Goal: Information Seeking & Learning: Learn about a topic

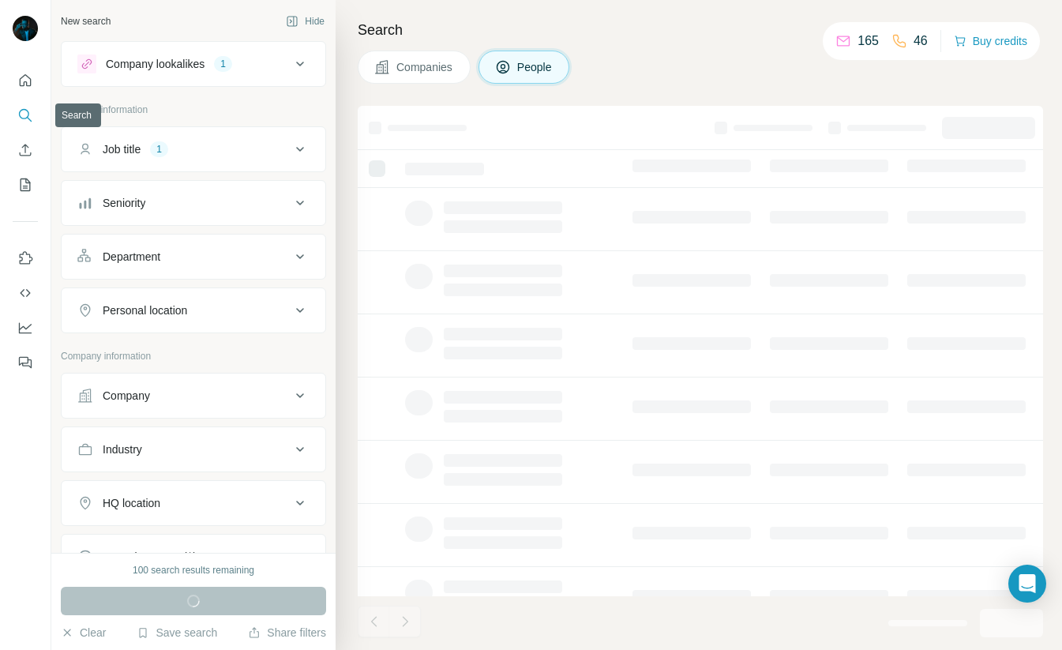
click at [28, 118] on icon "Search" at bounding box center [29, 119] width 5 height 5
click at [27, 122] on icon "Search" at bounding box center [25, 115] width 16 height 16
click at [271, 69] on div "Company lookalikes 1" at bounding box center [183, 63] width 213 height 19
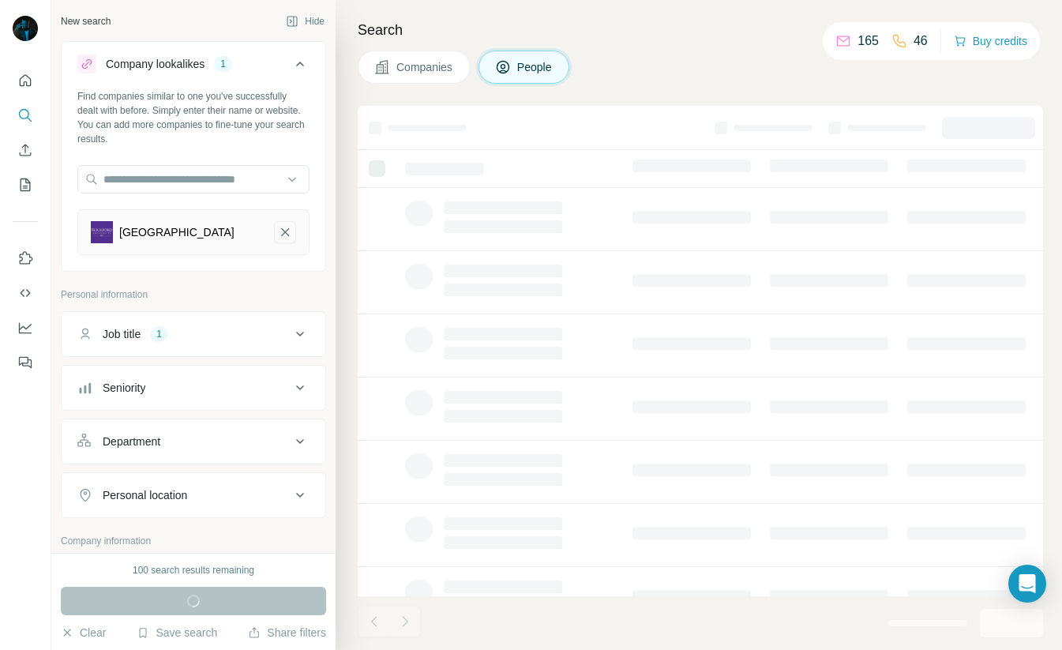
click at [288, 231] on icon "Rockford University-remove-button" at bounding box center [285, 232] width 14 height 16
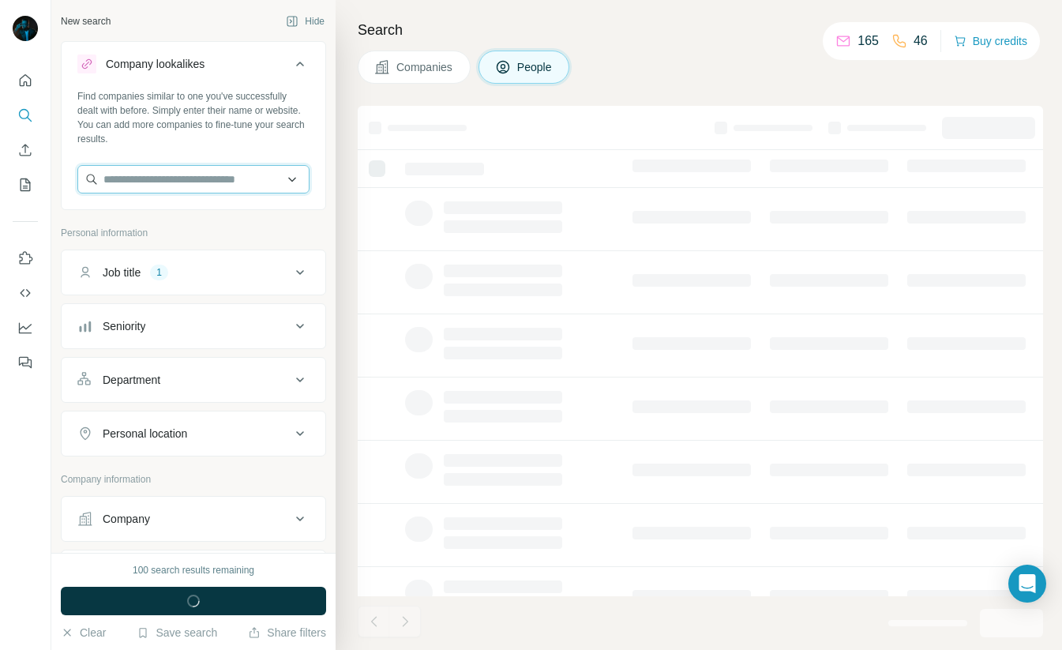
click at [126, 180] on input "text" at bounding box center [193, 179] width 232 height 28
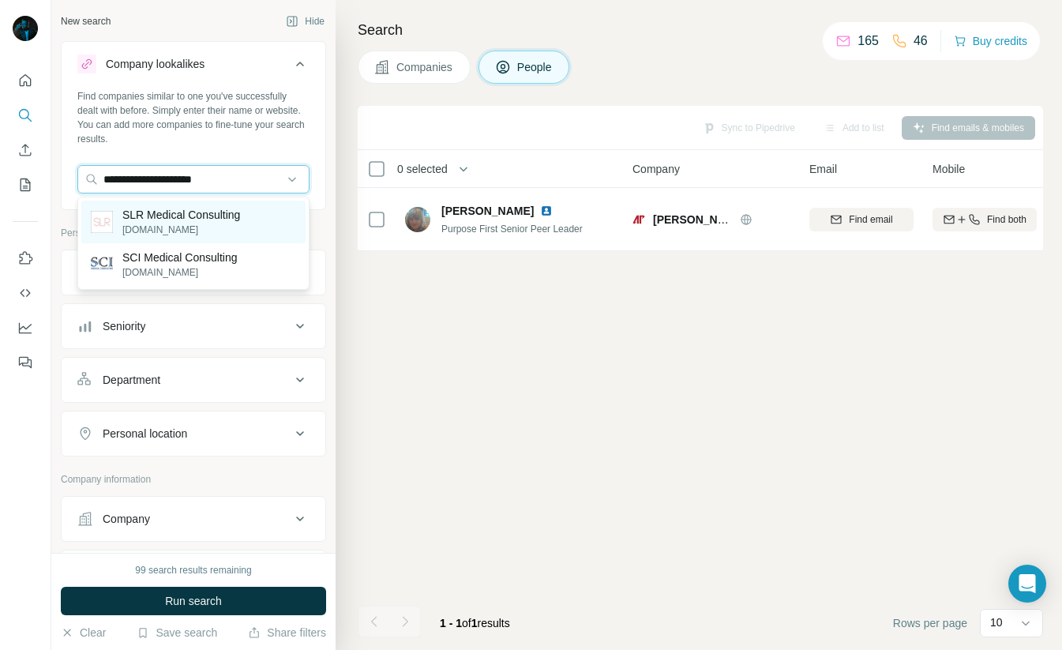
type input "**********"
click at [180, 223] on p "[DOMAIN_NAME]" at bounding box center [181, 230] width 118 height 14
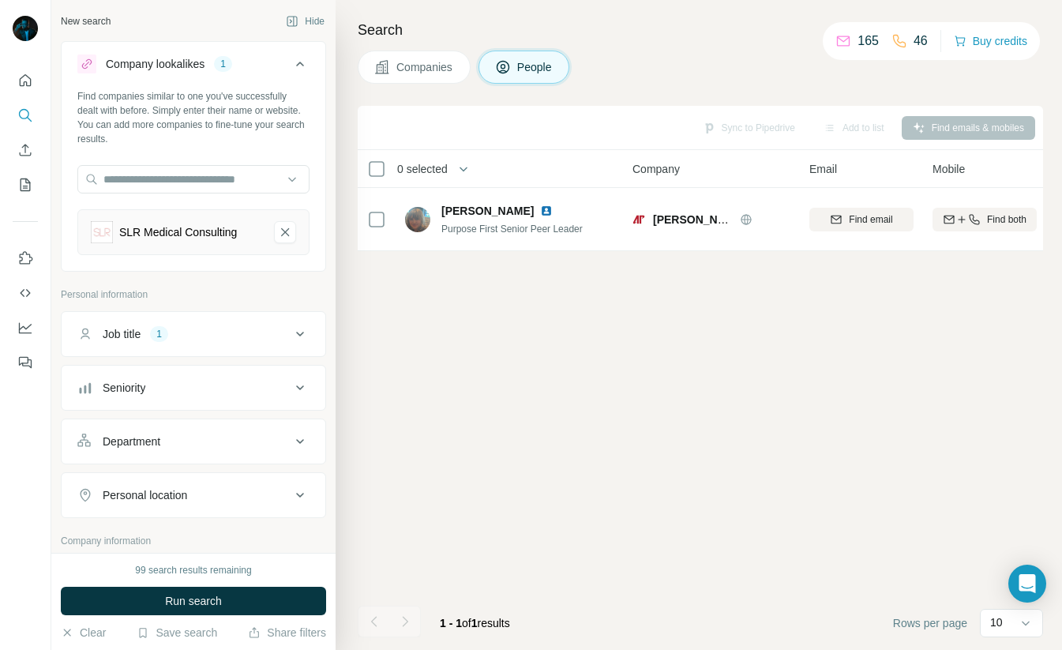
click at [284, 147] on div "Find companies similar to one you've successfully dealt with before. Simply ent…" at bounding box center [194, 178] width 264 height 178
click at [768, 62] on div "Companies People" at bounding box center [700, 67] width 685 height 33
click at [716, 40] on h4 "Search" at bounding box center [700, 30] width 685 height 22
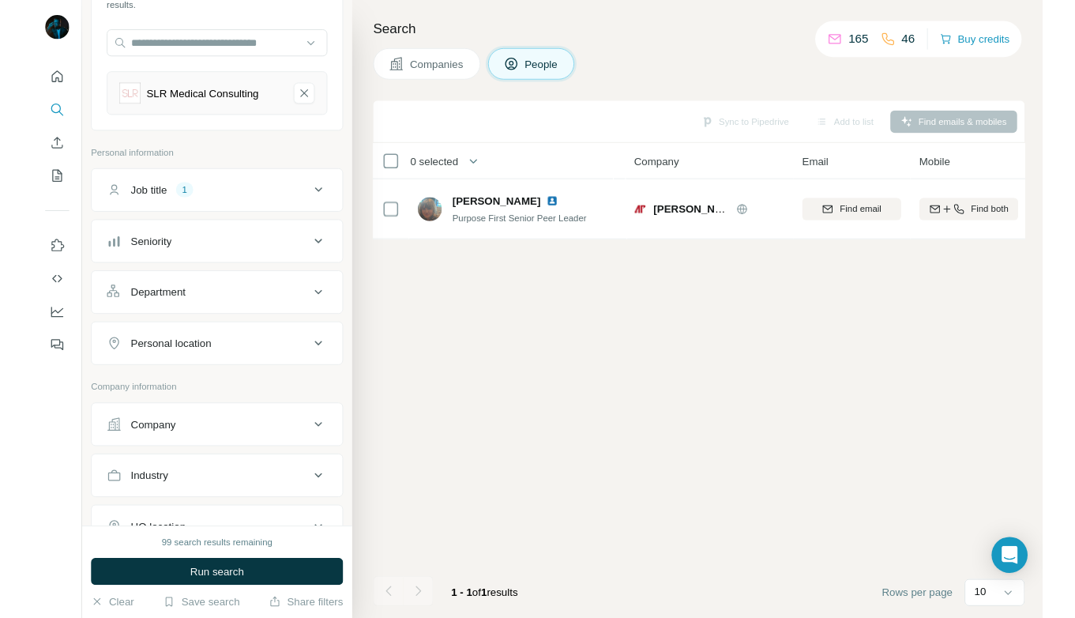
scroll to position [138, 0]
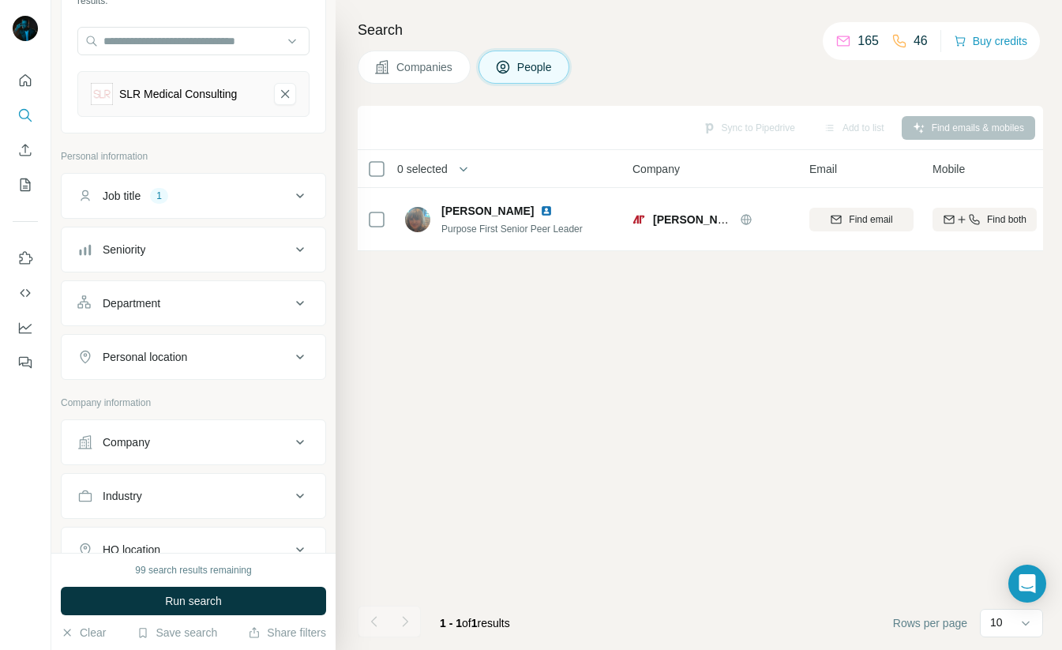
click at [289, 190] on div "Job title 1" at bounding box center [183, 196] width 213 height 16
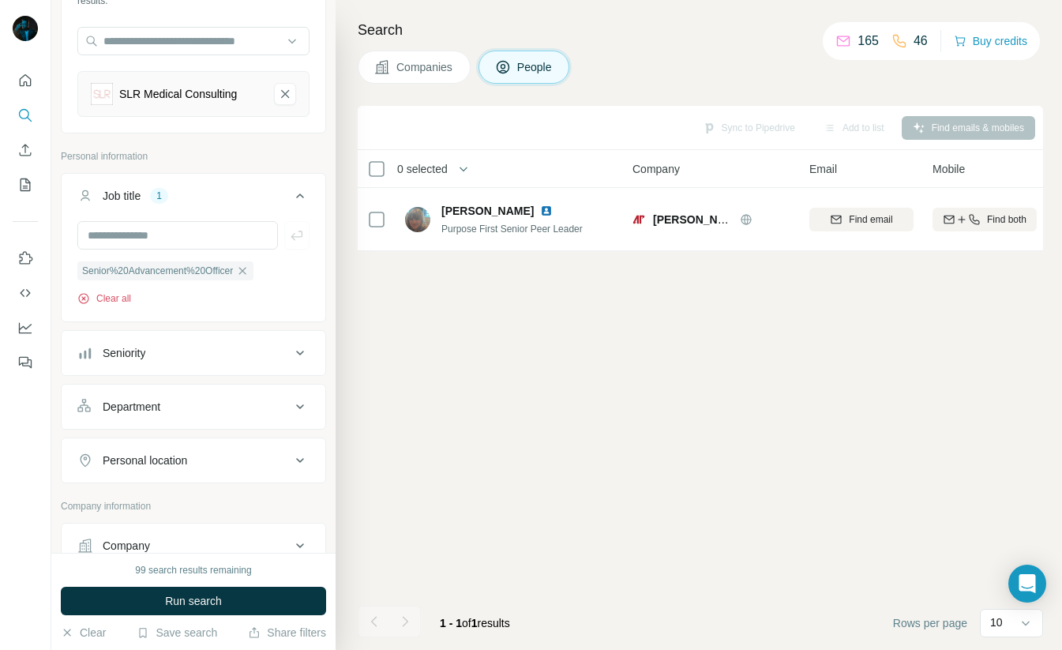
click at [104, 301] on button "Clear all" at bounding box center [104, 298] width 54 height 14
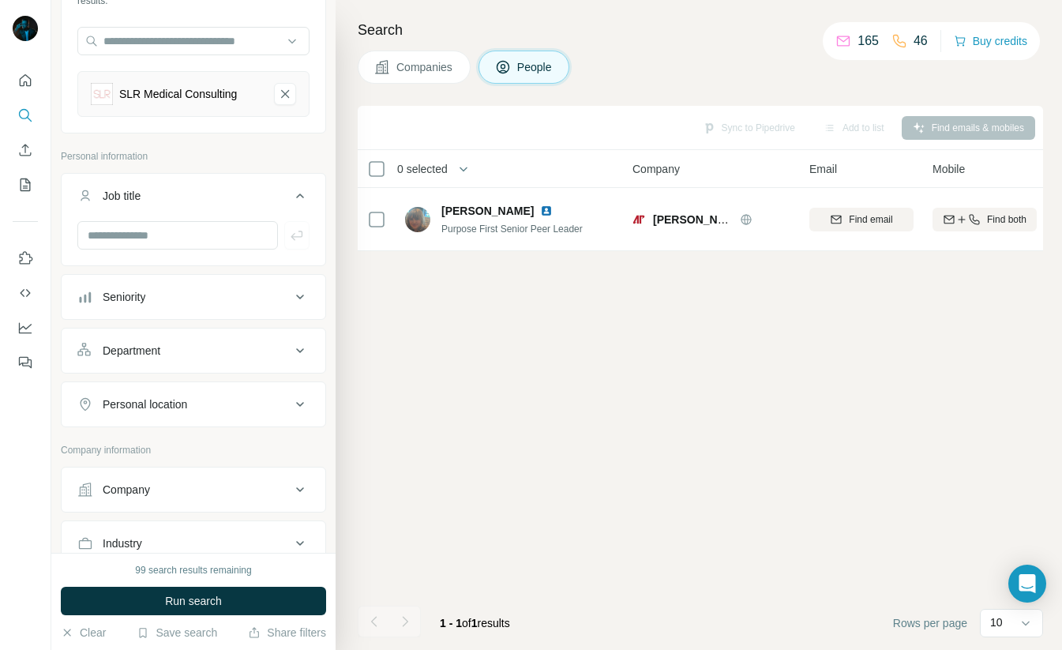
click at [461, 373] on div "Sync to Pipedrive Add to list Find emails & mobiles 0 selected People Company E…" at bounding box center [700, 378] width 685 height 544
click at [284, 93] on icon "SLR Medical Consulting-remove-button" at bounding box center [285, 94] width 14 height 16
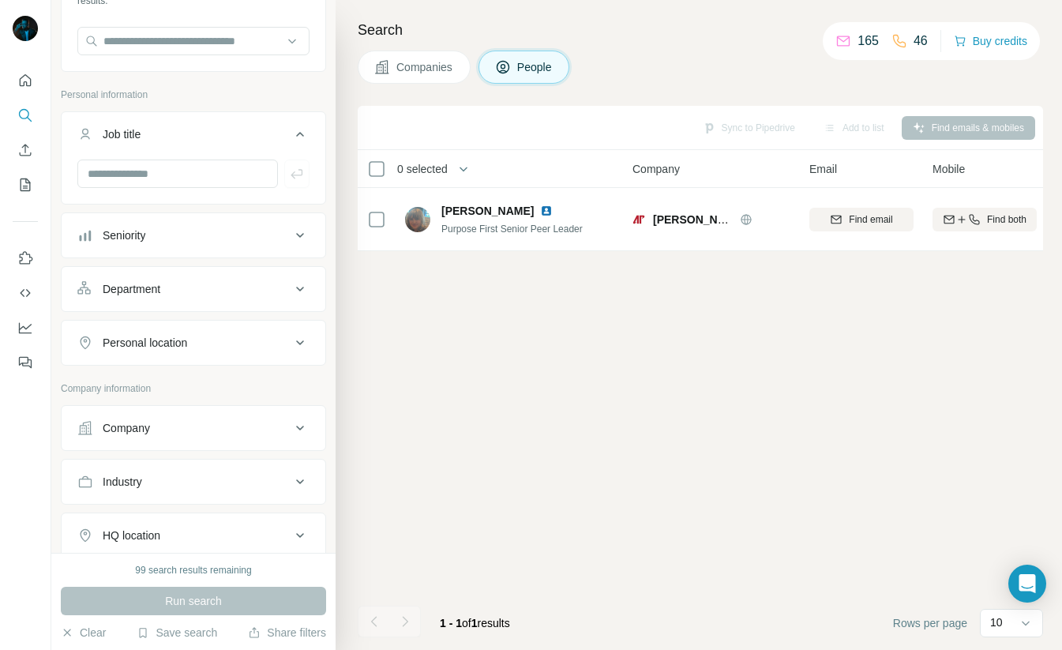
click at [297, 133] on icon at bounding box center [300, 134] width 19 height 19
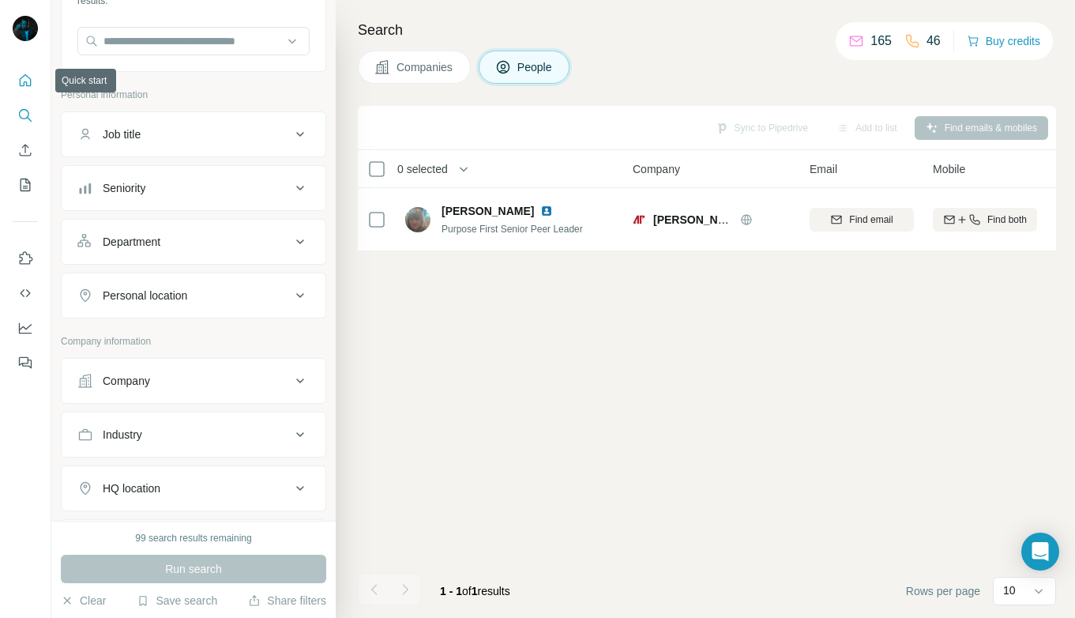
click at [27, 78] on icon "Quick start" at bounding box center [25, 81] width 16 height 16
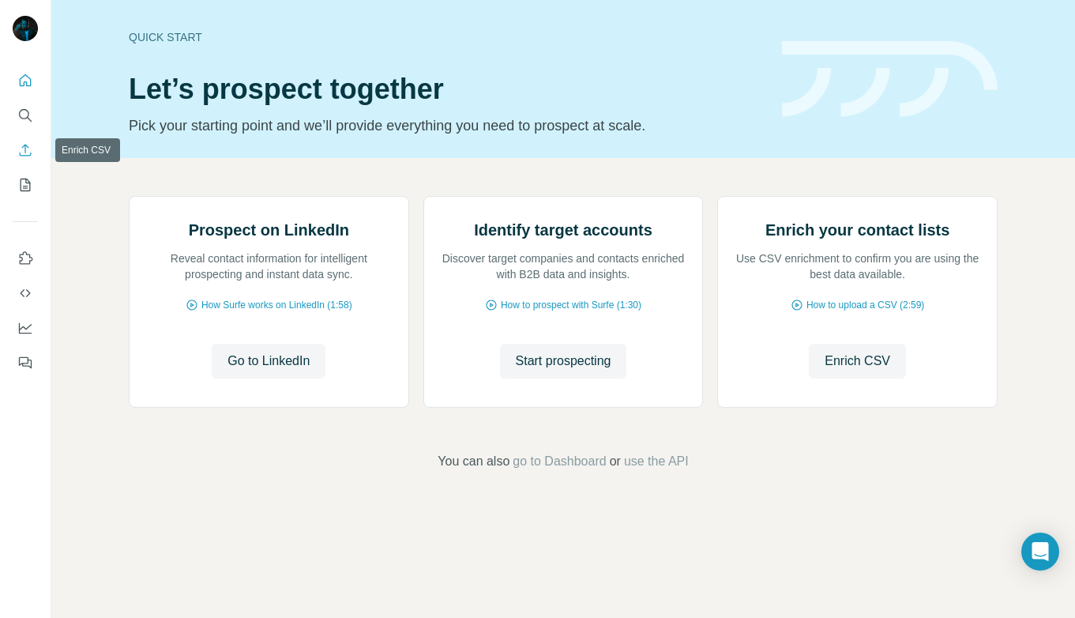
click at [28, 155] on icon "Enrich CSV" at bounding box center [26, 150] width 12 height 12
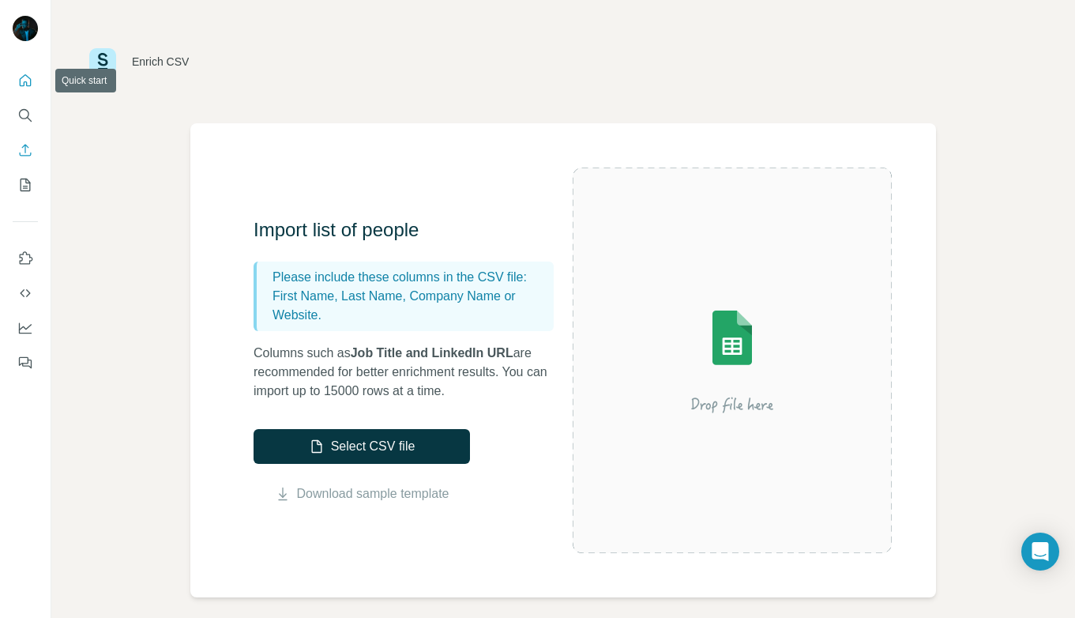
click at [31, 81] on icon "Quick start" at bounding box center [25, 81] width 16 height 16
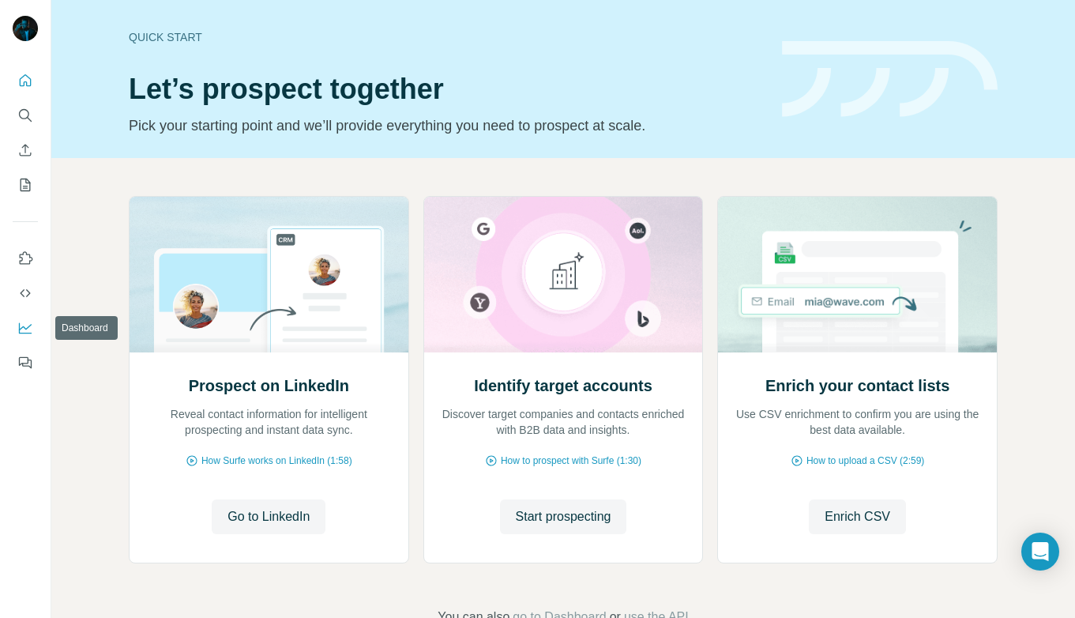
click at [25, 329] on icon "Dashboard" at bounding box center [25, 328] width 16 height 16
